Goal: Task Accomplishment & Management: Use online tool/utility

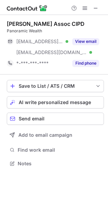
scroll to position [159, 108]
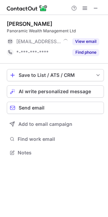
scroll to position [148, 108]
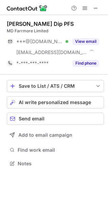
scroll to position [159, 108]
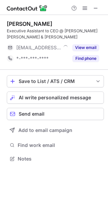
scroll to position [154, 108]
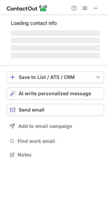
scroll to position [154, 108]
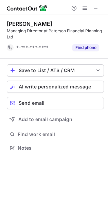
scroll to position [143, 108]
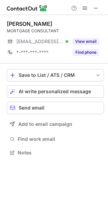
scroll to position [148, 108]
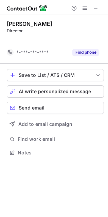
scroll to position [137, 108]
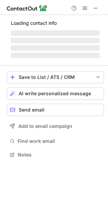
scroll to position [148, 108]
